Goal: Task Accomplishment & Management: Use online tool/utility

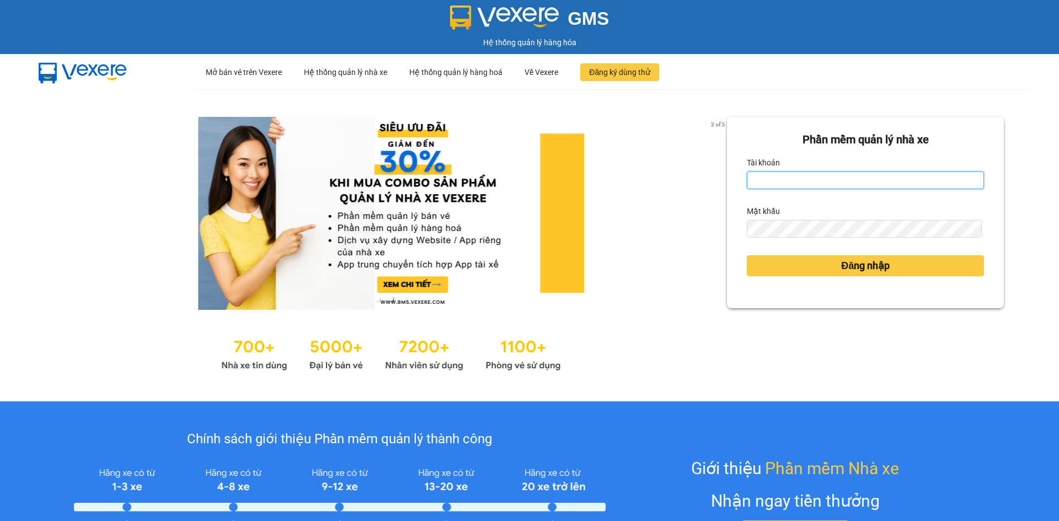
click at [881, 182] on input "Tài khoản" at bounding box center [865, 181] width 237 height 18
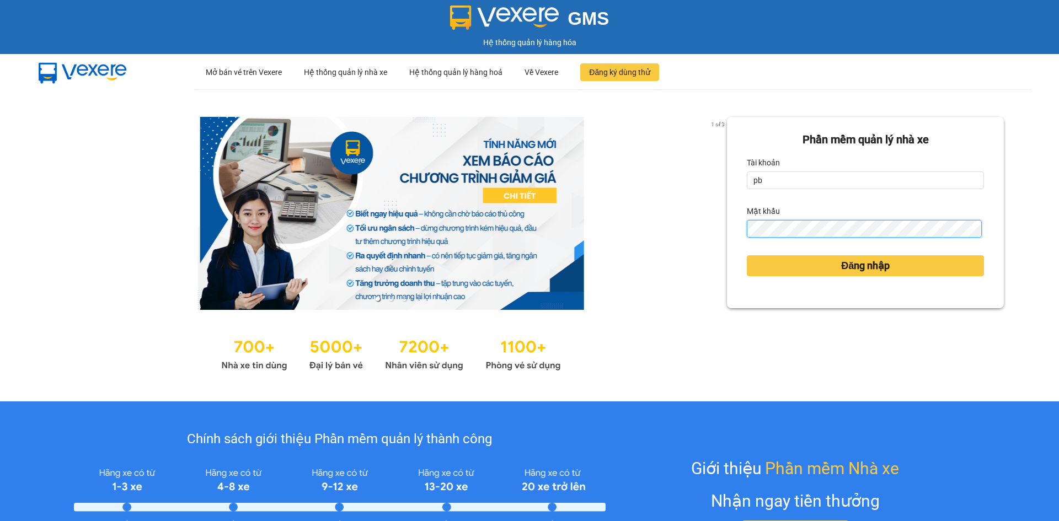
click at [747, 255] on button "Đăng nhập" at bounding box center [865, 265] width 237 height 21
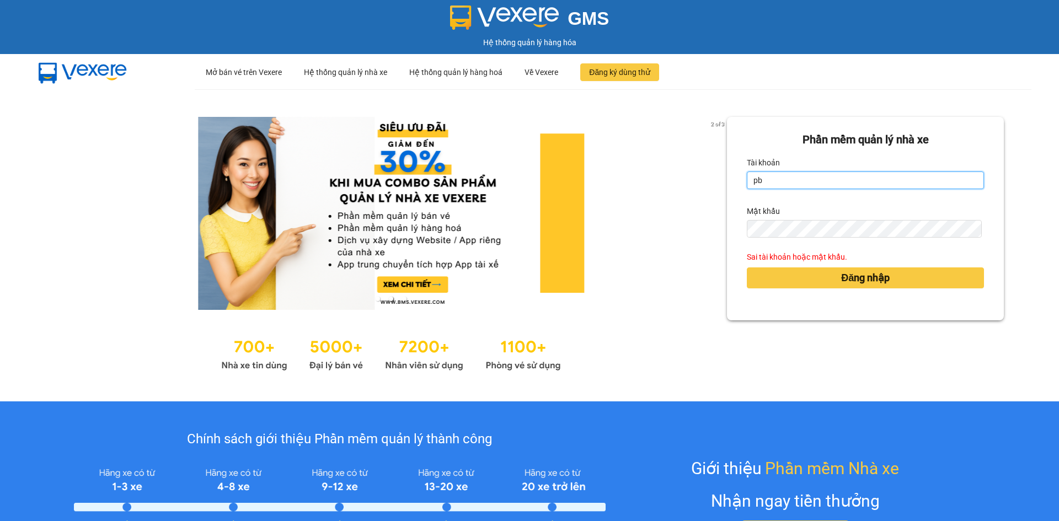
click at [780, 175] on input "pb" at bounding box center [865, 181] width 237 height 18
type input "pbnmy.ducphatth"
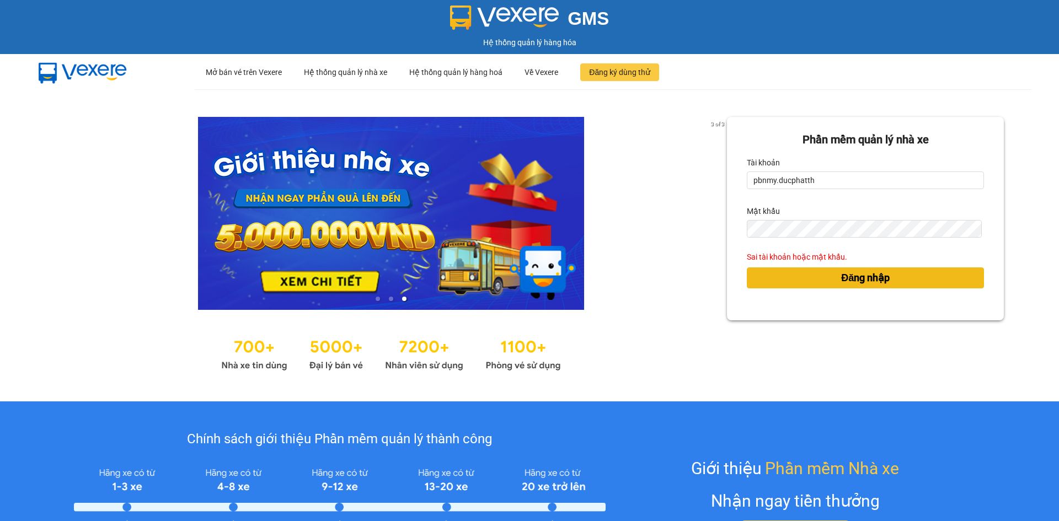
click at [803, 273] on button "Đăng nhập" at bounding box center [865, 278] width 237 height 21
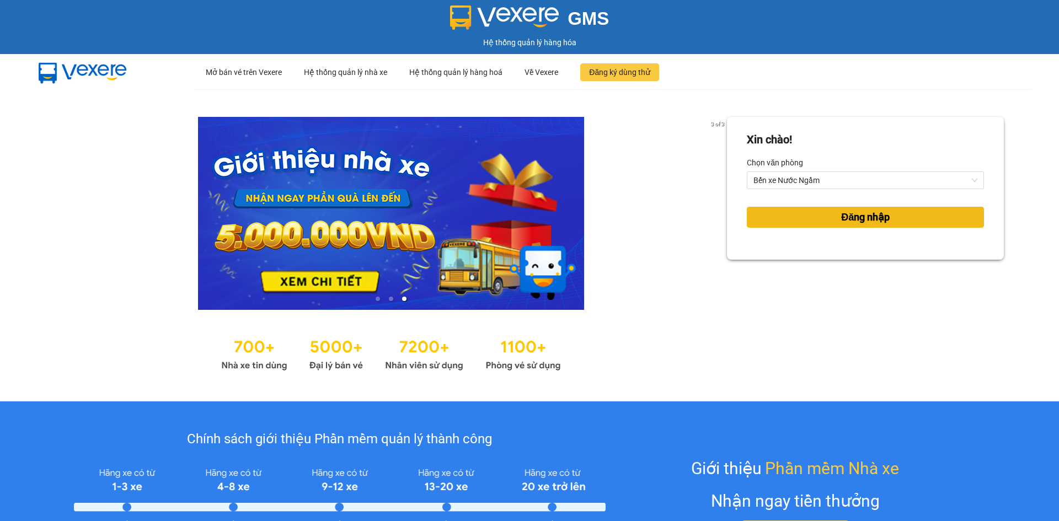
click at [828, 218] on button "Đăng nhập" at bounding box center [865, 217] width 237 height 21
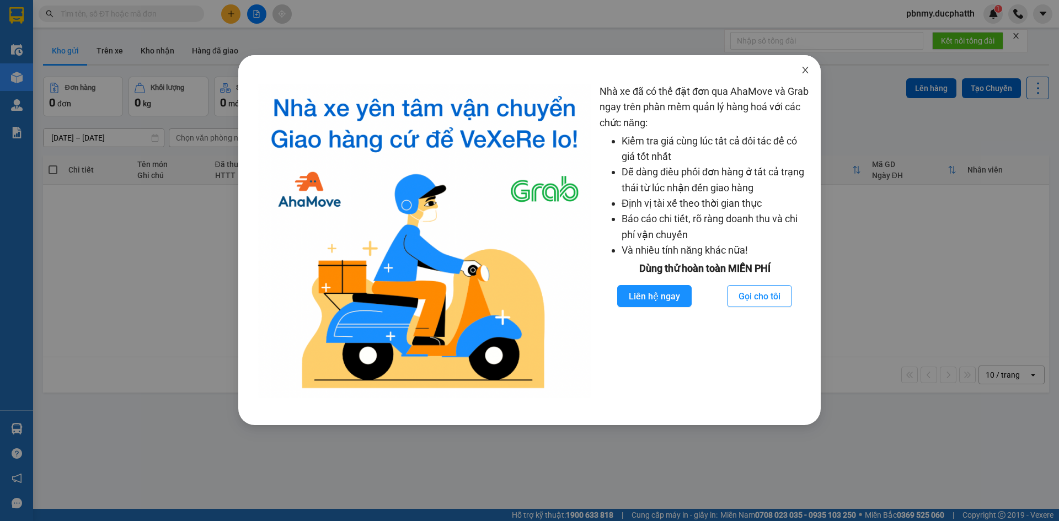
click at [806, 65] on span "Close" at bounding box center [805, 70] width 31 height 31
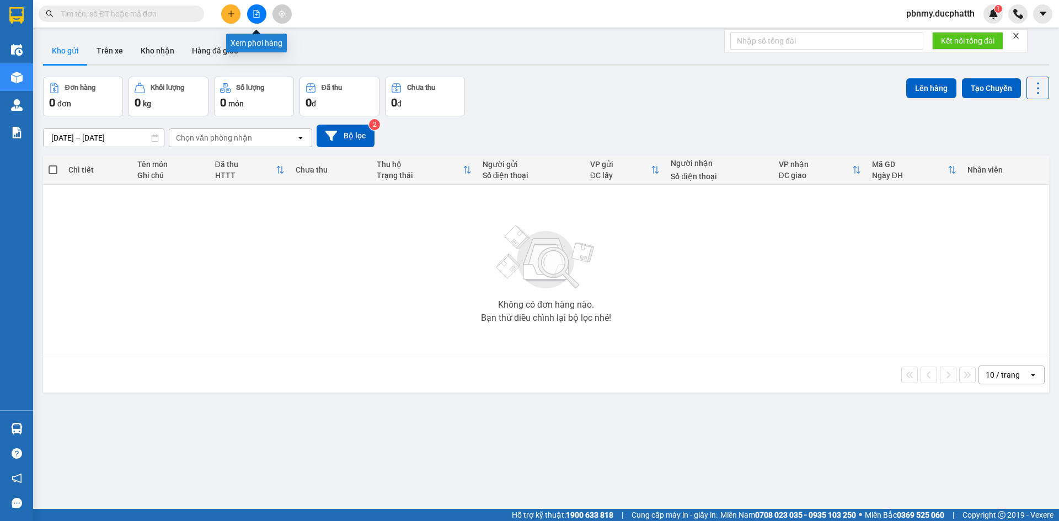
click at [258, 12] on icon "file-add" at bounding box center [257, 14] width 8 height 8
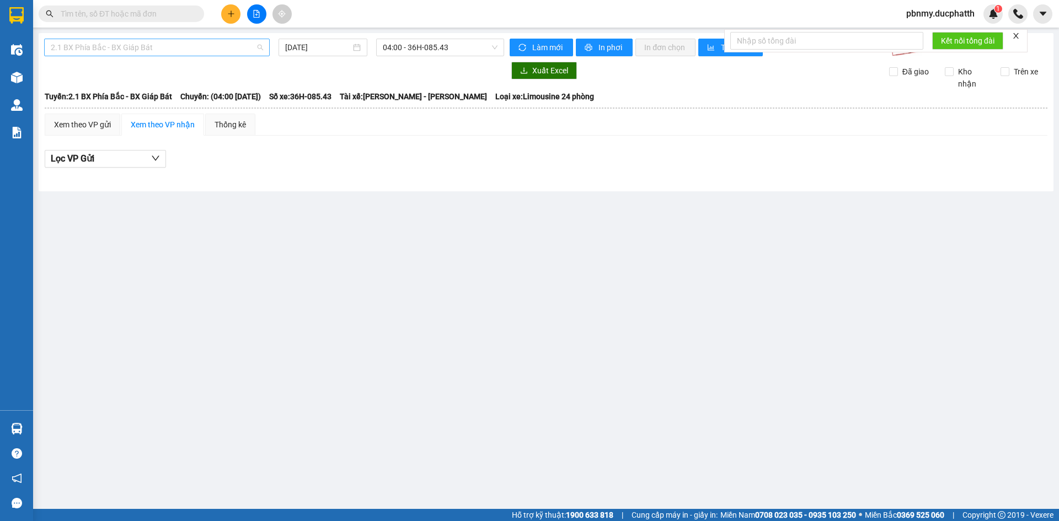
click at [232, 55] on span "2.1 BX Phía Bắc - BX Giáp Bát" at bounding box center [157, 47] width 212 height 17
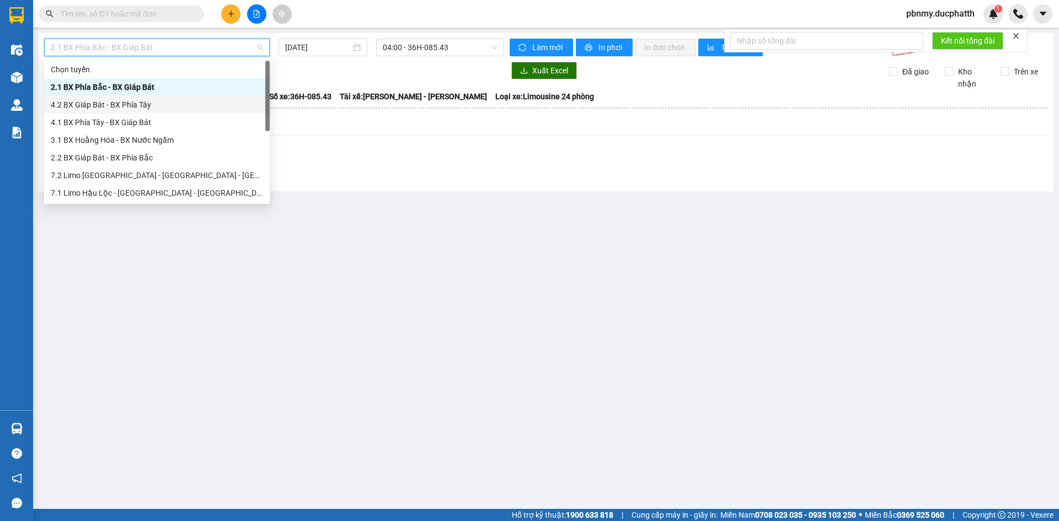
scroll to position [124, 0]
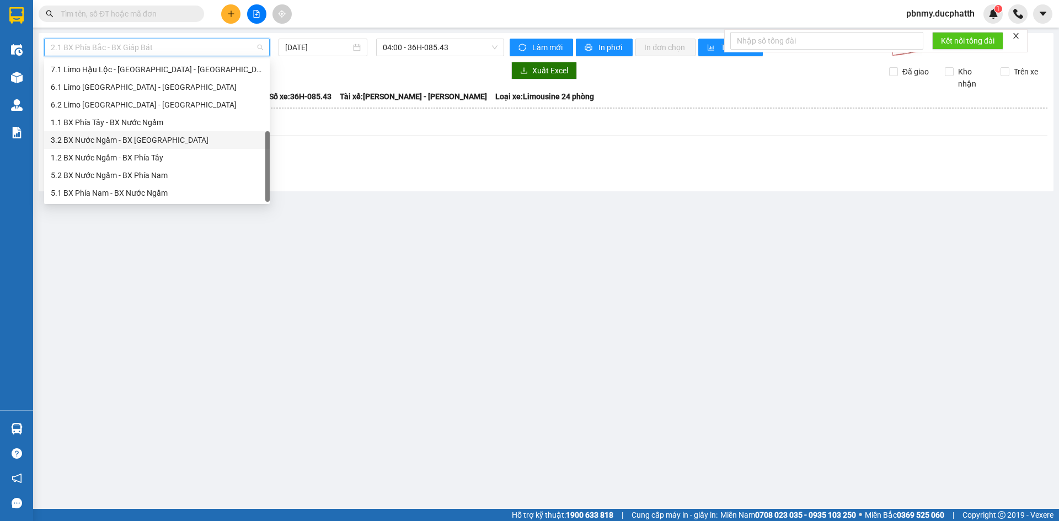
click at [130, 140] on div "3.2 BX Nước Ngầm - BX [GEOGRAPHIC_DATA]" at bounding box center [157, 140] width 212 height 12
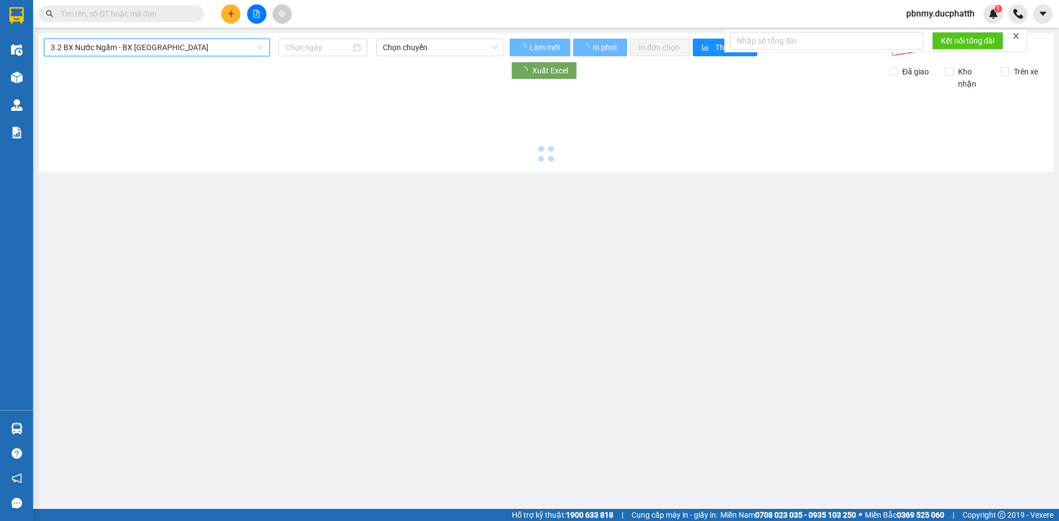
type input "[DATE]"
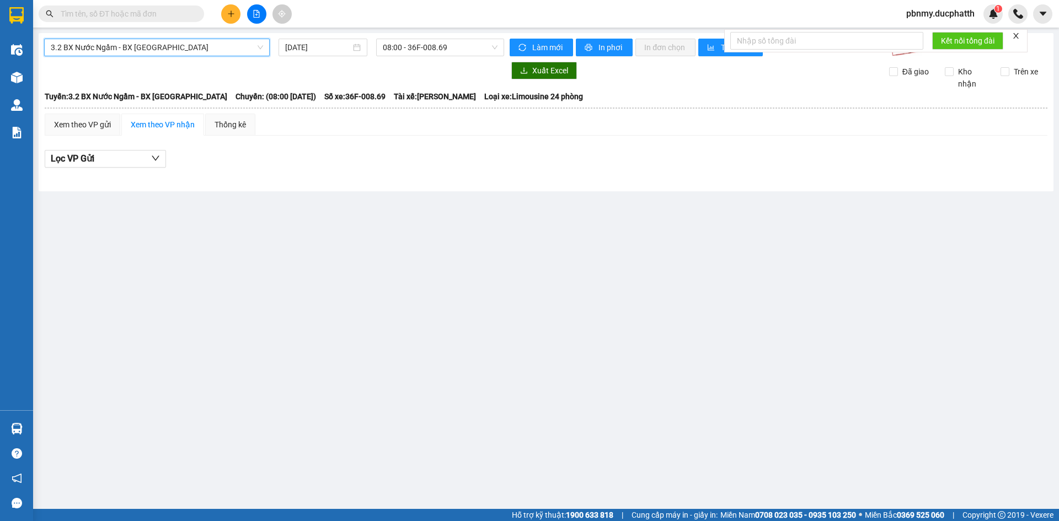
click at [200, 47] on span "3.2 BX Nước Ngầm - BX [GEOGRAPHIC_DATA]" at bounding box center [157, 47] width 212 height 17
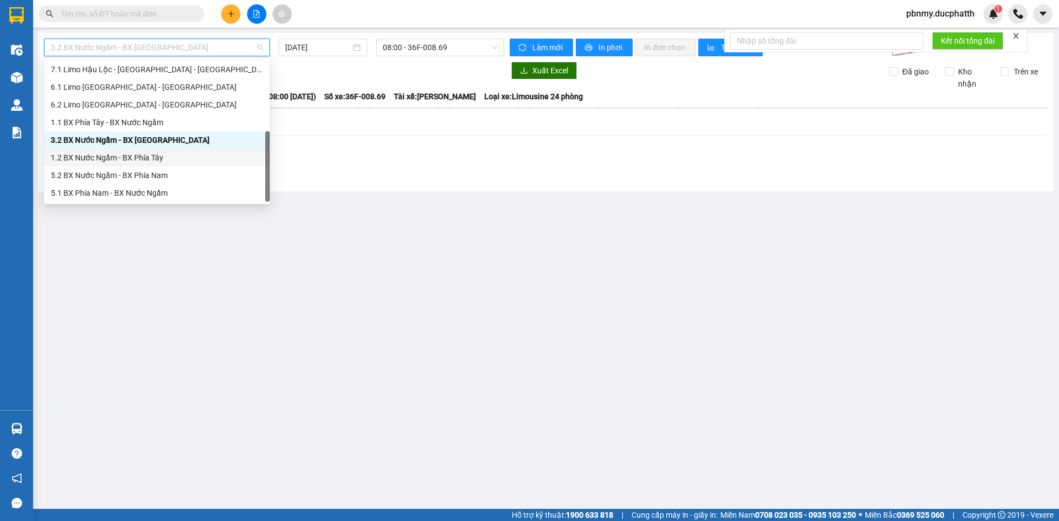
click at [162, 156] on div "1.2 BX Nước Ngầm - BX Phía Tây" at bounding box center [157, 158] width 212 height 12
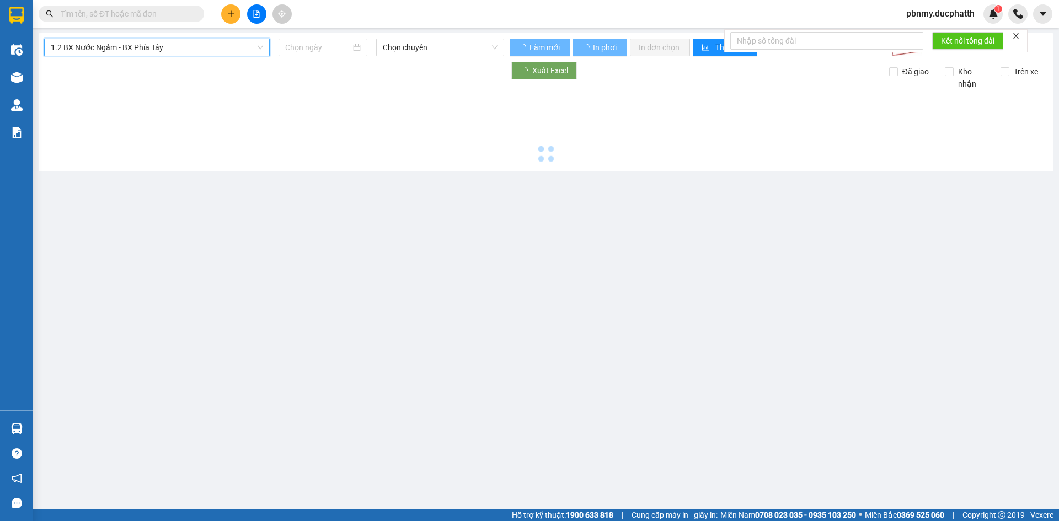
type input "[DATE]"
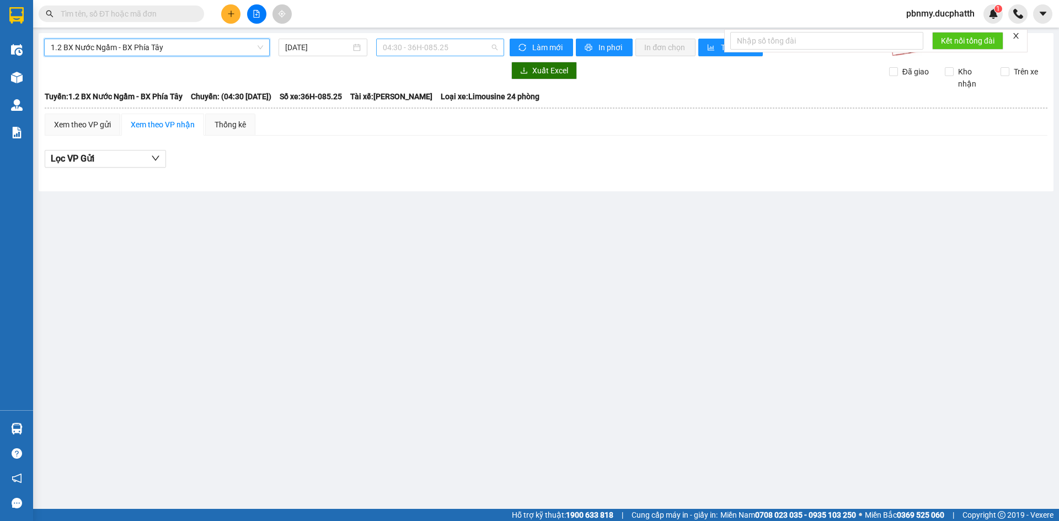
click at [456, 49] on span "04:30 - 36H-085.25" at bounding box center [440, 47] width 115 height 17
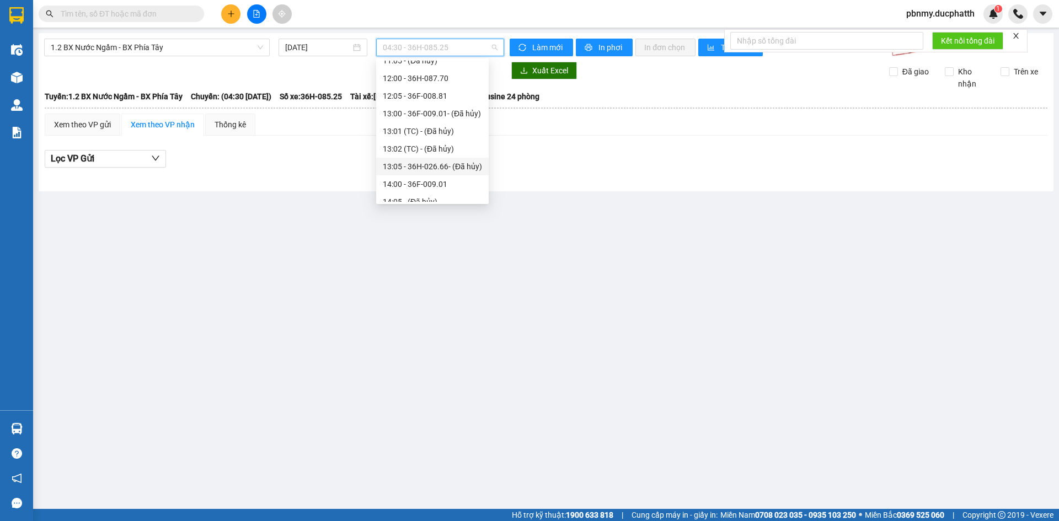
scroll to position [276, 0]
click at [447, 130] on div "14:00 - 36F-009.01" at bounding box center [432, 129] width 99 height 12
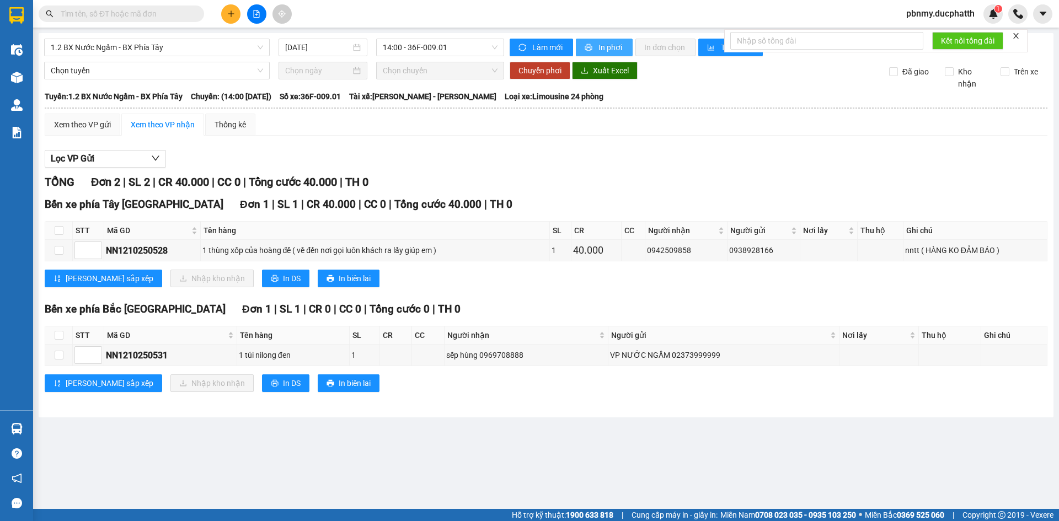
click at [592, 41] on button "In phơi" at bounding box center [604, 48] width 57 height 18
click at [171, 46] on span "1.2 BX Nước Ngầm - BX Phía Tây" at bounding box center [157, 47] width 212 height 17
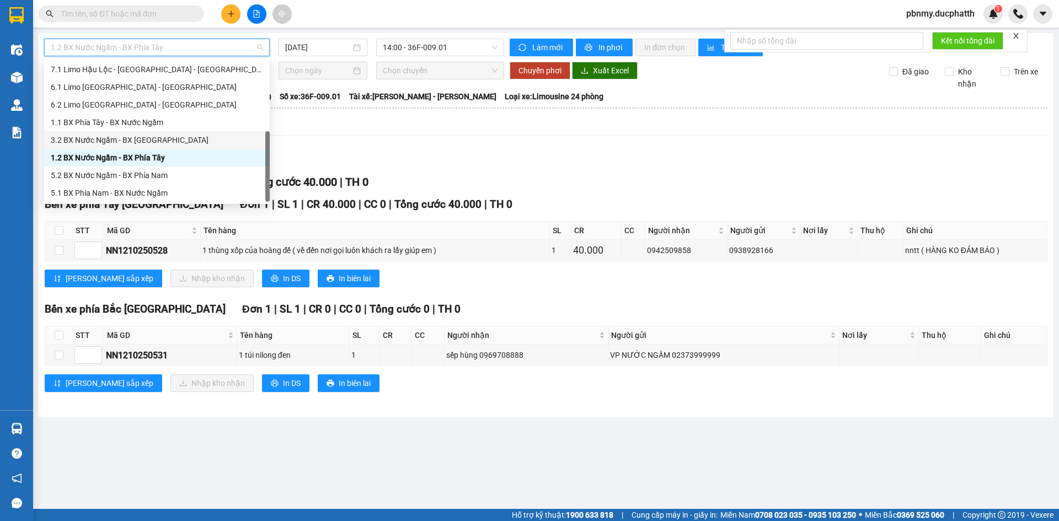
click at [176, 142] on div "3.2 BX Nước Ngầm - BX [GEOGRAPHIC_DATA]" at bounding box center [157, 140] width 212 height 12
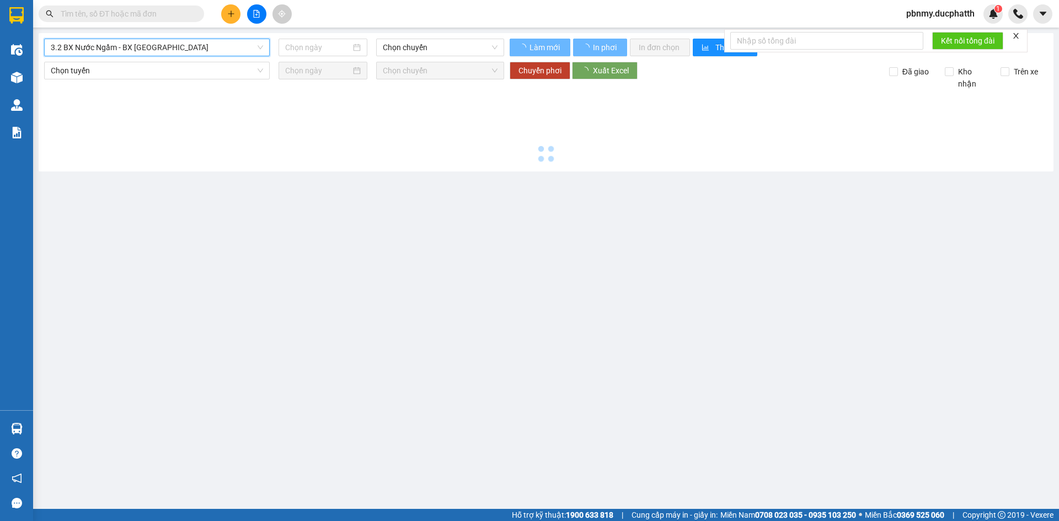
type input "[DATE]"
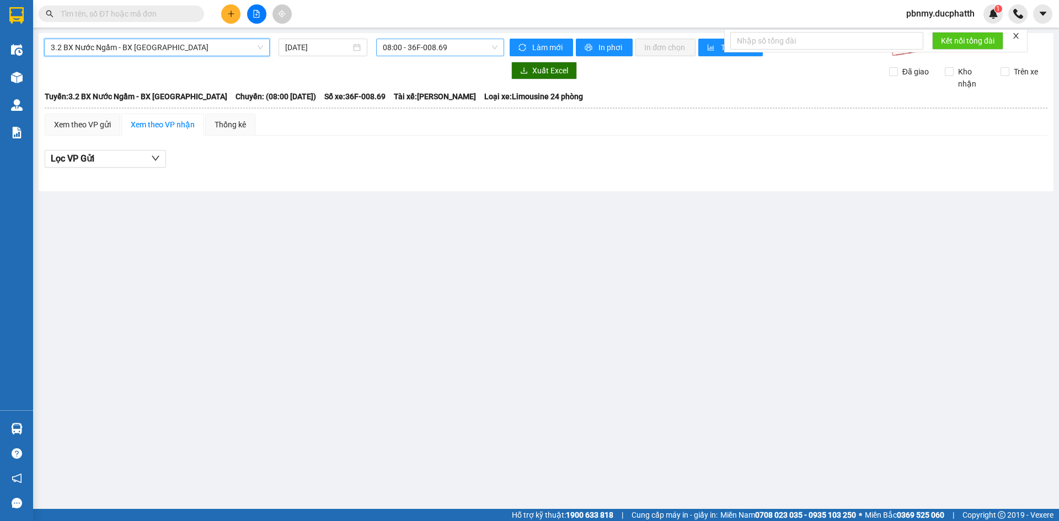
click at [464, 49] on span "08:00 - 36F-008.69" at bounding box center [440, 47] width 115 height 17
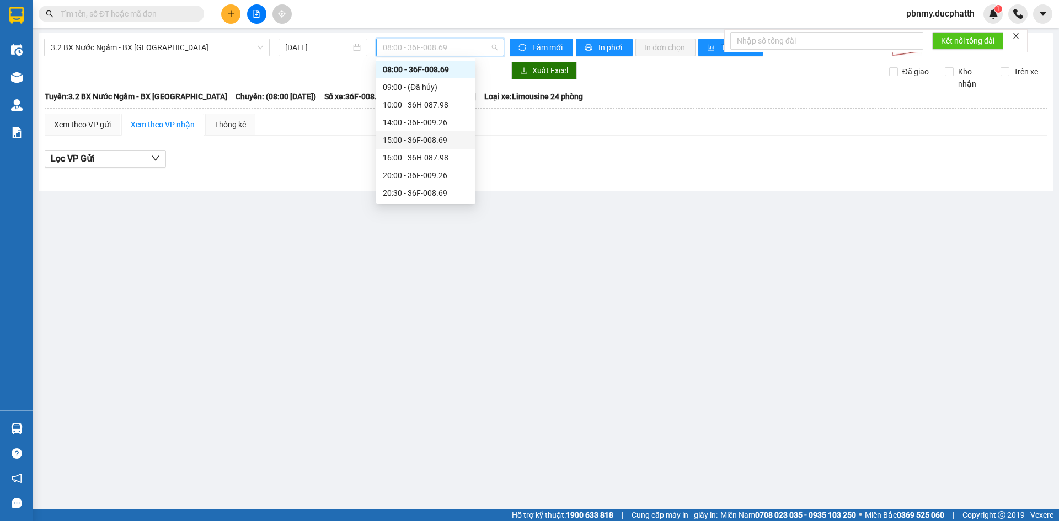
scroll to position [35, 0]
click at [432, 108] on div "14:00 - 36F-009.26" at bounding box center [426, 105] width 86 height 12
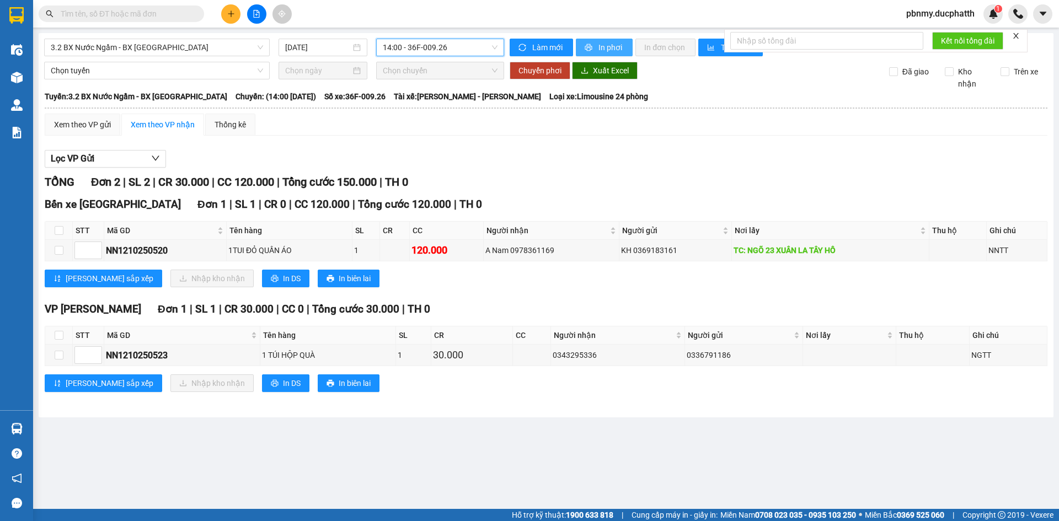
click at [607, 47] on span "In phơi" at bounding box center [611, 47] width 25 height 12
click at [594, 45] on button "In phơi" at bounding box center [604, 48] width 57 height 18
click at [215, 48] on span "3.2 BX Nước Ngầm - BX [GEOGRAPHIC_DATA]" at bounding box center [157, 47] width 212 height 17
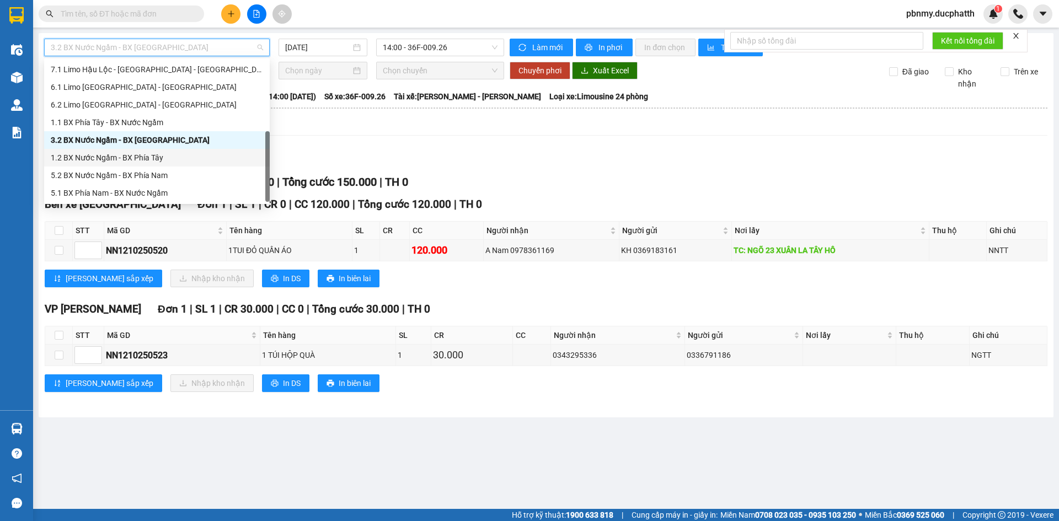
click at [161, 161] on div "1.2 BX Nước Ngầm - BX Phía Tây" at bounding box center [157, 158] width 212 height 12
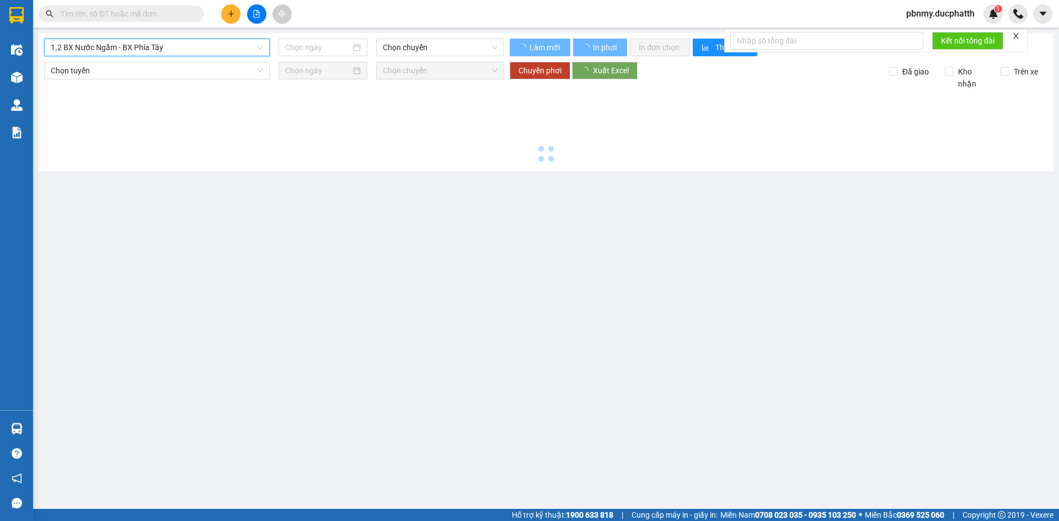
type input "[DATE]"
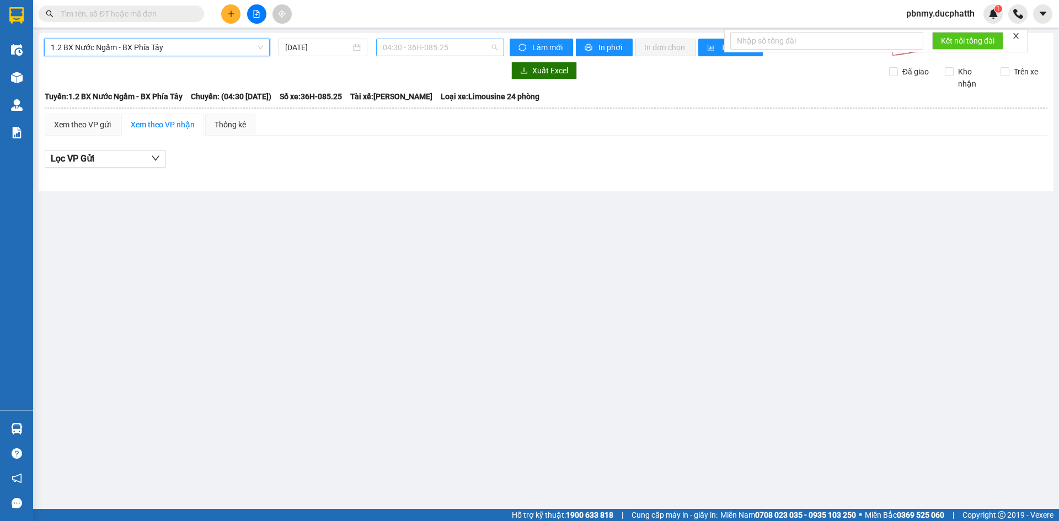
click at [459, 50] on span "04:30 - 36H-085.25" at bounding box center [440, 47] width 115 height 17
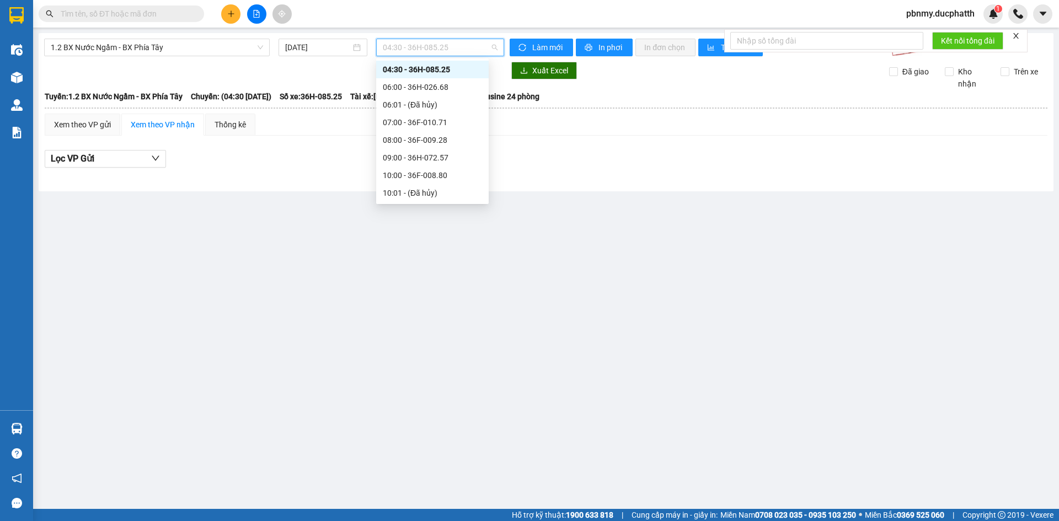
drag, startPoint x: 288, startPoint y: 269, endPoint x: 289, endPoint y: 249, distance: 19.9
click at [289, 269] on main "1.2 BX Nước Ngầm - BX Phía Tây [DATE] 04:30 - 36H-085.25 Làm mới In phơi In đơn…" at bounding box center [529, 254] width 1059 height 509
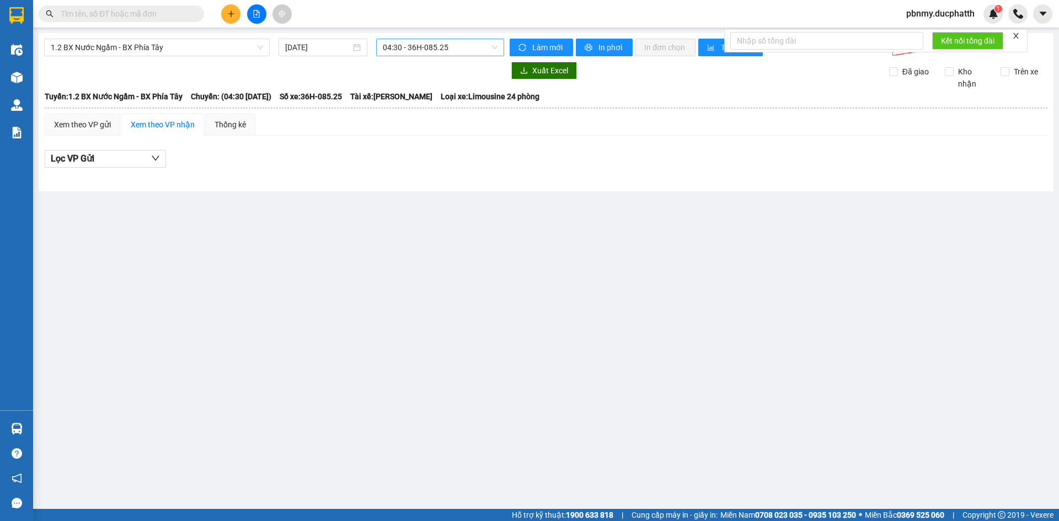
click at [459, 49] on span "04:30 - 36H-085.25" at bounding box center [440, 47] width 115 height 17
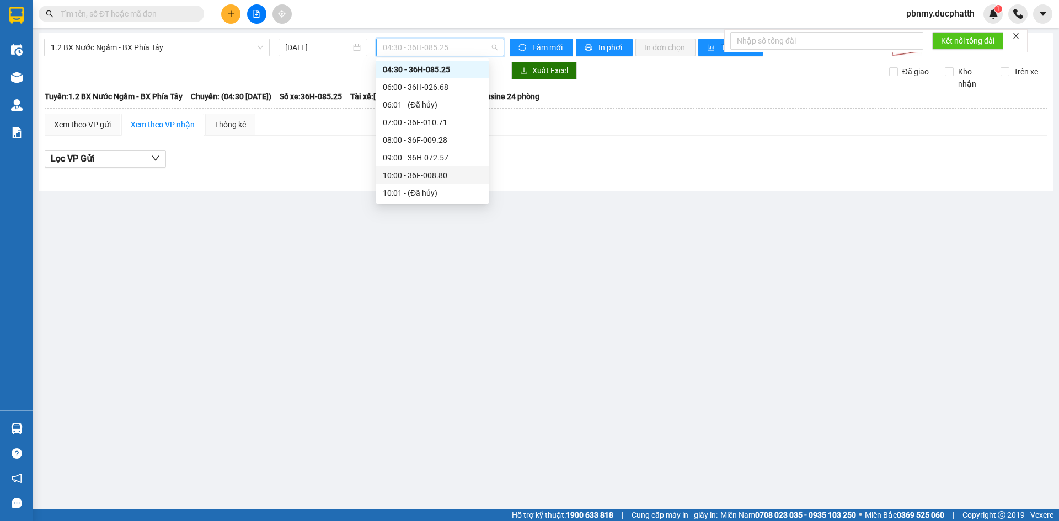
scroll to position [238, 0]
click at [441, 168] on div "14:00 - 36F-009.01" at bounding box center [432, 167] width 99 height 12
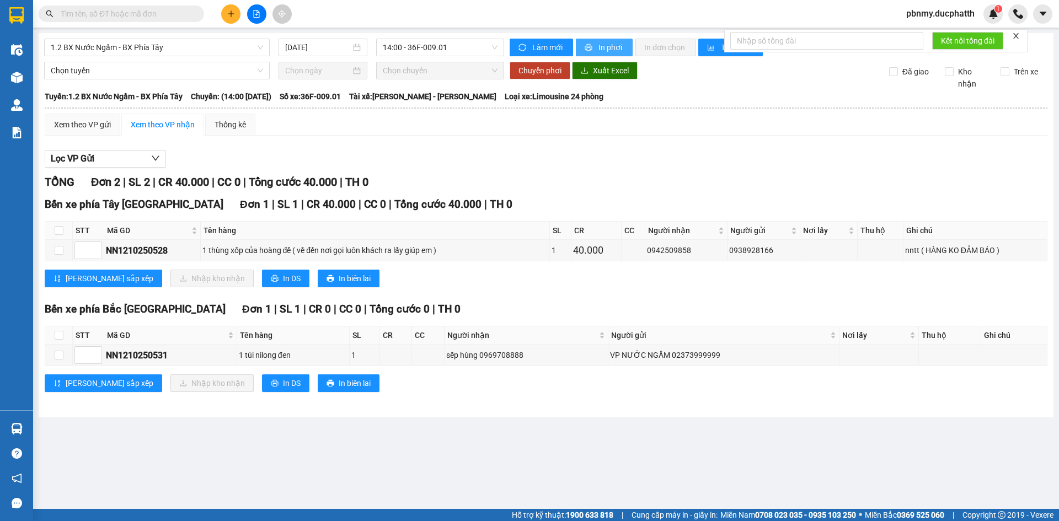
click at [609, 49] on span "In phơi" at bounding box center [611, 47] width 25 height 12
click at [593, 52] on span "printer" at bounding box center [589, 48] width 9 height 9
